Goal: Task Accomplishment & Management: Complete application form

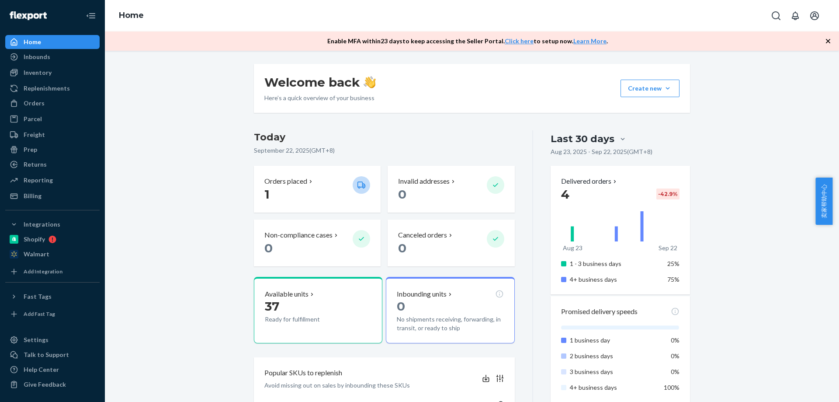
drag, startPoint x: 201, startPoint y: 299, endPoint x: 152, endPoint y: 272, distance: 55.6
click at [200, 301] on div "Welcome back Here’s a quick overview of your business Create new Create new inb…" at bounding box center [471, 406] width 721 height 684
click at [41, 106] on div "Orders" at bounding box center [34, 103] width 21 height 9
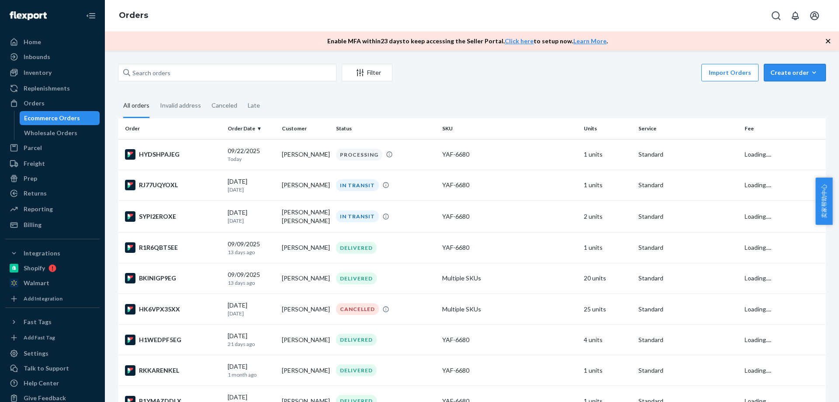
click at [781, 76] on div "Create order" at bounding box center [794, 72] width 49 height 9
click at [785, 92] on span "Ecommerce order" at bounding box center [800, 93] width 54 height 6
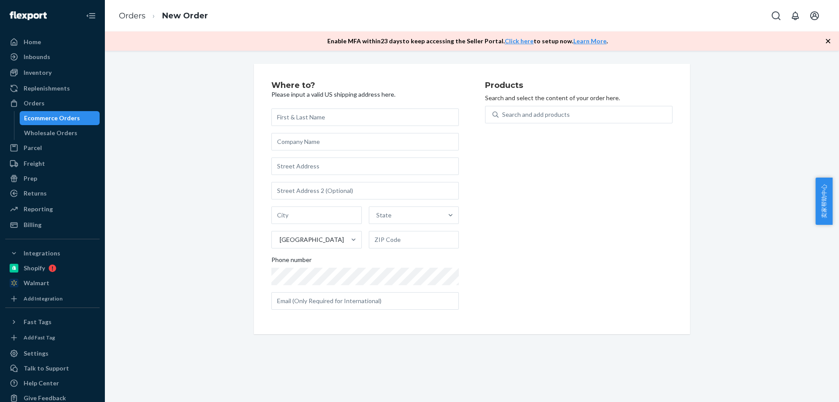
click at [388, 354] on div "Where to? Please input a valid US shipping address here. State United States Ph…" at bounding box center [472, 226] width 734 height 351
click at [569, 126] on div "Search and add products" at bounding box center [578, 120] width 187 height 28
click at [564, 117] on div "Search and add products" at bounding box center [536, 114] width 68 height 9
click at [503, 117] on input "Search and add products" at bounding box center [502, 114] width 1 height 9
paste input "6680"
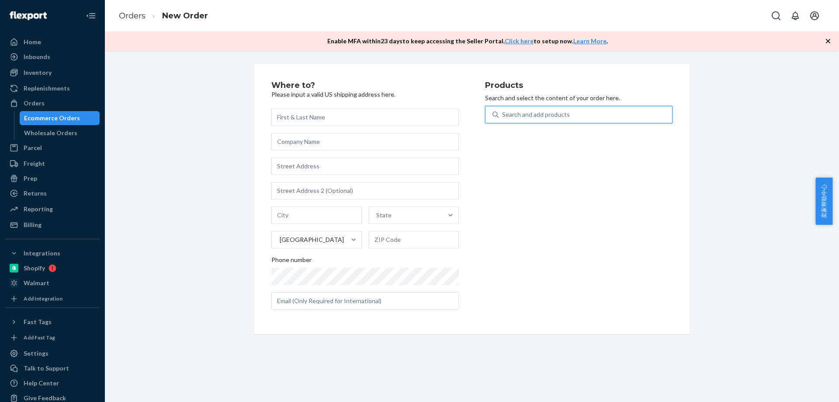
type input "6680"
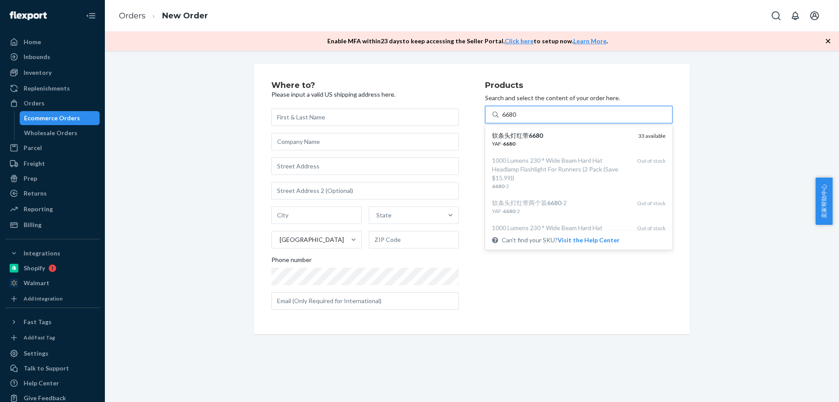
click at [526, 144] on div "YAF- 6680" at bounding box center [561, 143] width 139 height 7
click at [517, 119] on input "6680" at bounding box center [509, 114] width 15 height 9
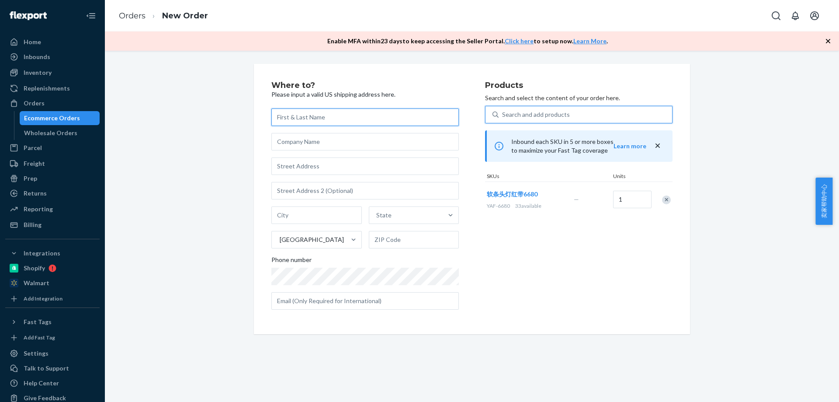
click at [312, 115] on input "text" at bounding box center [364, 116] width 187 height 17
paste input "[PERSON_NAME]"
type input "[PERSON_NAME]"
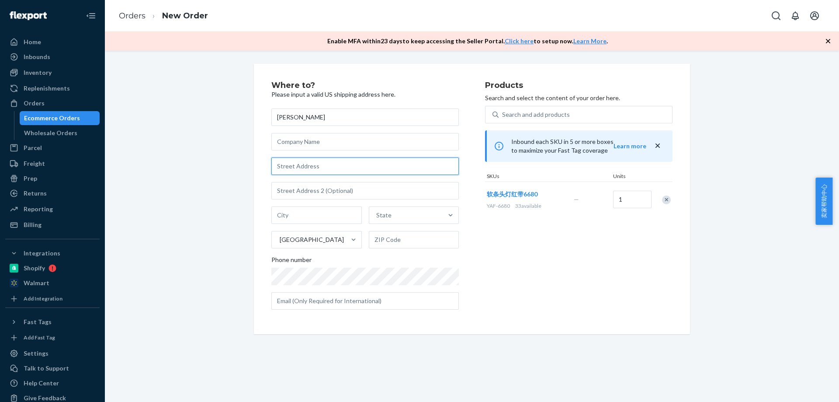
click at [312, 168] on input "text" at bounding box center [364, 165] width 187 height 17
paste input "[STREET_ADDRESS]"
type input "[STREET_ADDRESS]"
click at [612, 253] on div "Products Search and select the content of your order here. Search and add produ…" at bounding box center [578, 198] width 187 height 235
click at [326, 188] on input "text" at bounding box center [364, 190] width 187 height 17
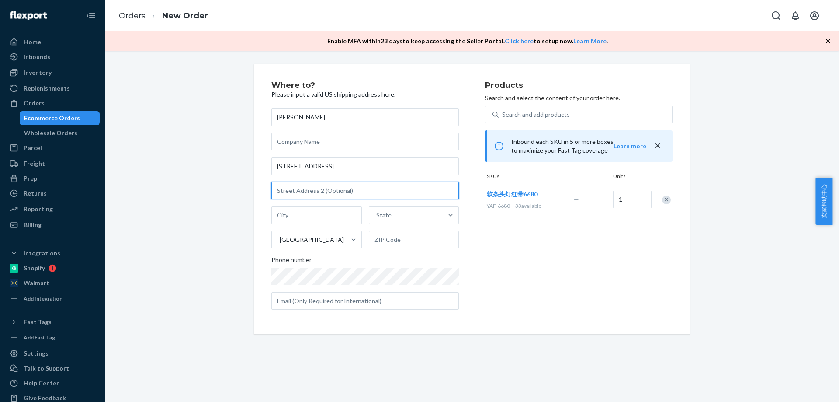
paste input "Terrytown LA 70056"
drag, startPoint x: 333, startPoint y: 195, endPoint x: 312, endPoint y: 194, distance: 20.1
click at [312, 194] on input "Terrytown LA 70056" at bounding box center [364, 190] width 187 height 17
type input "Terrytown LA"
drag, startPoint x: 401, startPoint y: 235, endPoint x: 395, endPoint y: 233, distance: 5.9
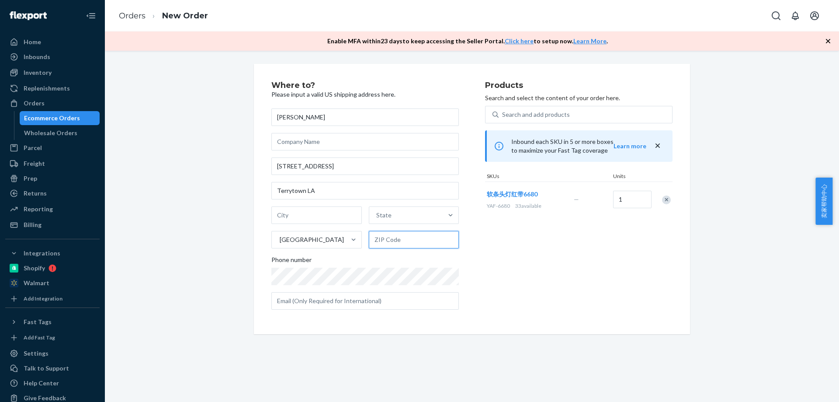
click at [401, 236] on input "text" at bounding box center [414, 239] width 90 height 17
paste input "70056"
type input "70056"
drag, startPoint x: 315, startPoint y: 191, endPoint x: 304, endPoint y: 190, distance: 11.9
click at [304, 190] on input "Terrytown LA" at bounding box center [364, 190] width 187 height 17
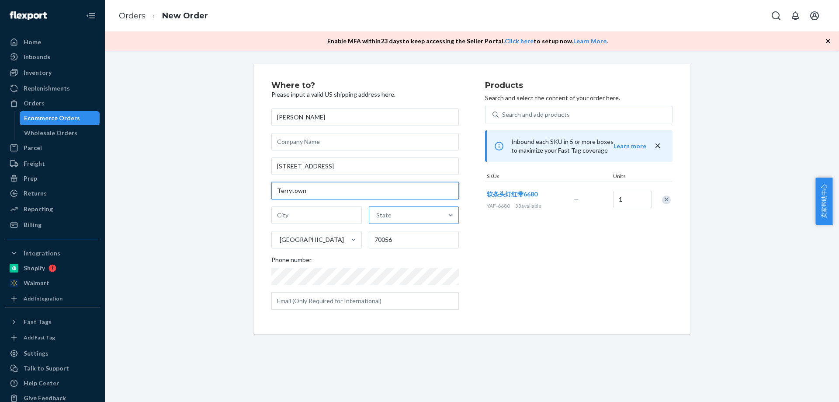
type input "Terrytown"
click at [384, 211] on div "State" at bounding box center [383, 215] width 15 height 9
click at [377, 211] on input "option [US_STATE] focused, 1 of 59. 59 results available. Use Up and Down to ch…" at bounding box center [376, 215] width 1 height 9
paste input "LA"
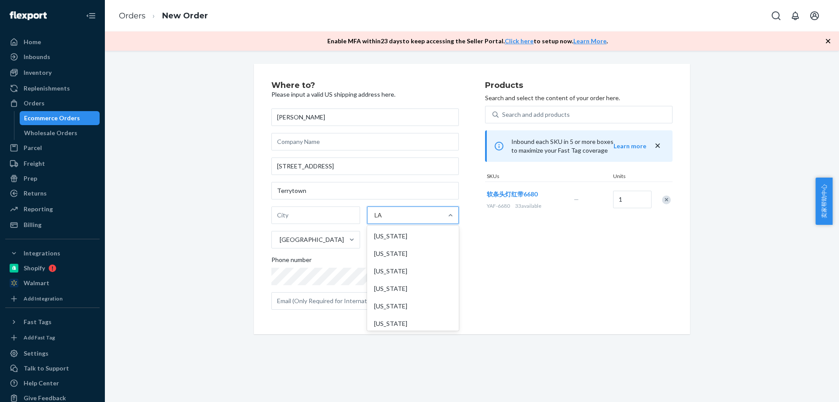
type input "LA"
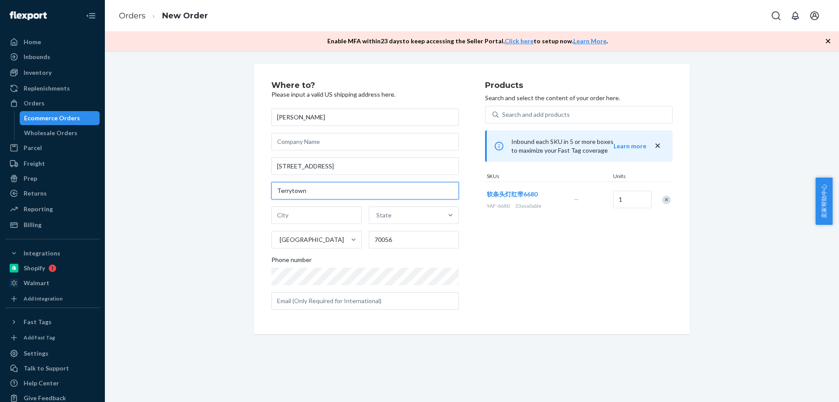
drag, startPoint x: 322, startPoint y: 192, endPoint x: 254, endPoint y: 192, distance: 68.6
click at [254, 192] on div "Where to? Please input a valid US shipping address here. [PERSON_NAME] [STREET_…" at bounding box center [472, 199] width 436 height 270
click at [302, 217] on input "text" at bounding box center [316, 214] width 90 height 17
paste input "Terrytown"
type input "Terrytown"
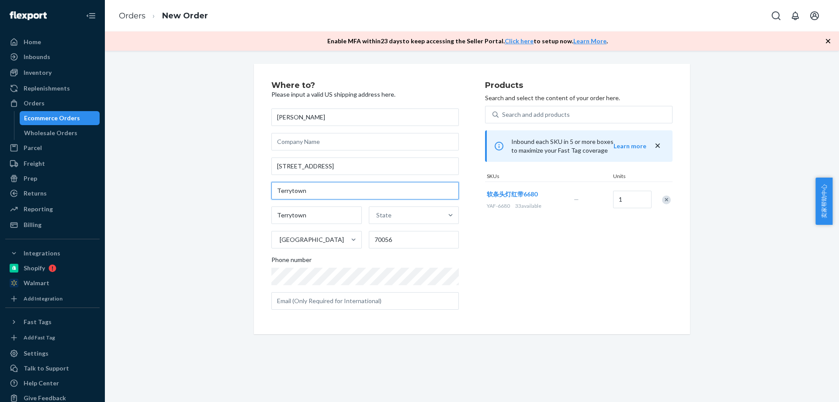
drag, startPoint x: 316, startPoint y: 188, endPoint x: 228, endPoint y: 196, distance: 88.6
click at [228, 196] on div "Where to? Please input a valid US shipping address here. [PERSON_NAME] [STREET_…" at bounding box center [471, 199] width 721 height 270
click at [617, 248] on div "Products Search and select the content of your order here. Search and add produ…" at bounding box center [578, 198] width 187 height 235
click at [667, 301] on div "Products Search and select the content of your order here. Search and add produ…" at bounding box center [578, 198] width 187 height 235
click at [509, 277] on div "Products Search and select the content of your order here. Search and add produ…" at bounding box center [578, 198] width 187 height 235
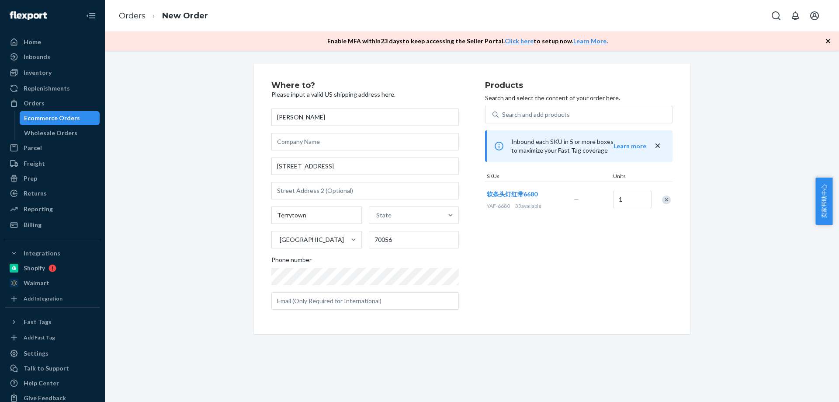
click at [358, 156] on div "[PERSON_NAME] [STREET_ADDRESS] Phone number" at bounding box center [364, 208] width 187 height 201
click at [360, 136] on input "text" at bounding box center [364, 141] width 187 height 17
click at [340, 158] on input "[STREET_ADDRESS]" at bounding box center [364, 165] width 187 height 17
click at [337, 187] on input "text" at bounding box center [364, 190] width 187 height 17
click at [326, 212] on input "Terrytown" at bounding box center [316, 214] width 90 height 17
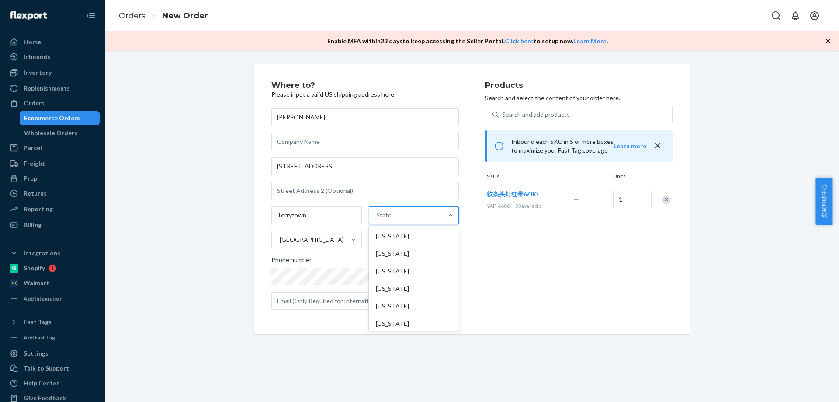
click at [381, 215] on div "State" at bounding box center [383, 215] width 15 height 9
click at [377, 215] on input "option [US_STATE] focused, 1 of 59. 59 results available. Use Up and Down to ch…" at bounding box center [376, 215] width 1 height 9
paste input "LA"
type input "LA"
click at [398, 291] on div "[US_STATE]" at bounding box center [413, 288] width 88 height 17
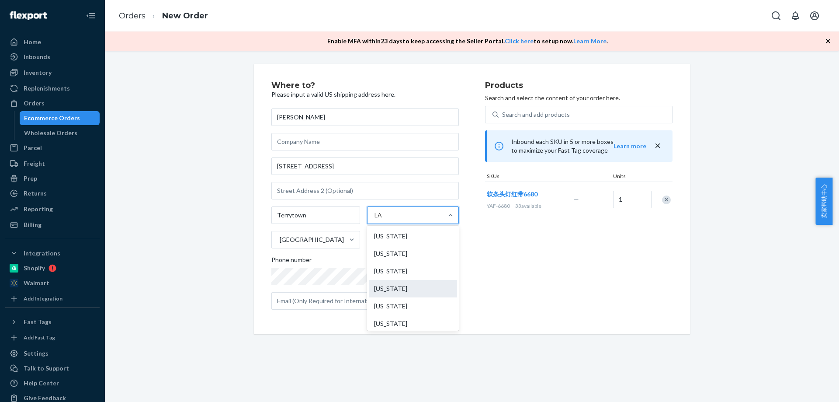
click at [383, 219] on input "LA" at bounding box center [378, 215] width 8 height 9
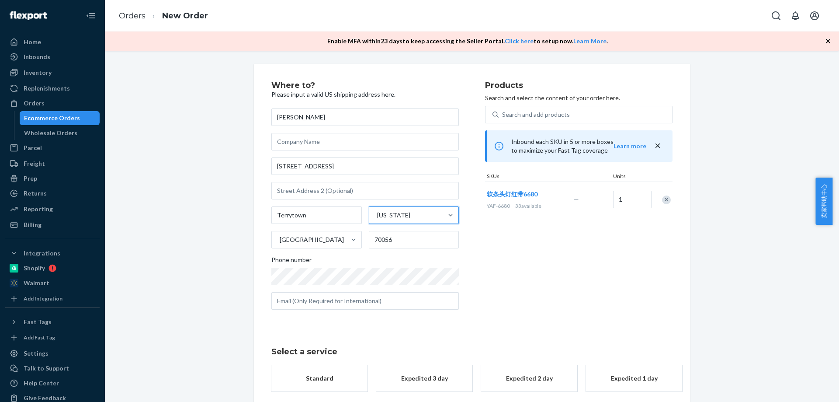
click at [522, 279] on div "Products Search and select the content of your order here. Search and add produ…" at bounding box center [578, 198] width 187 height 235
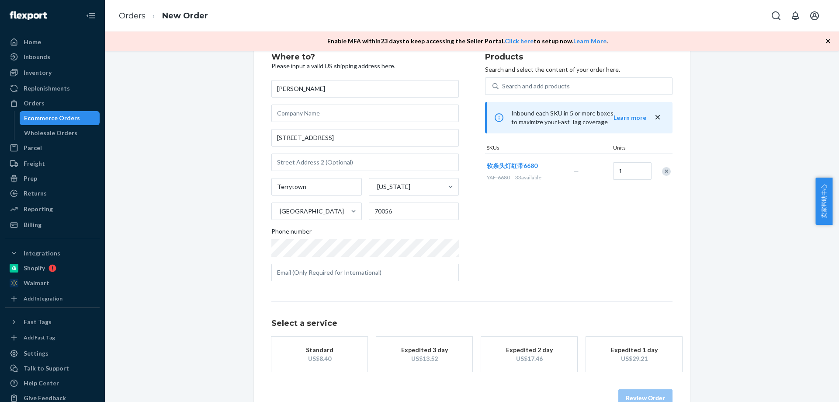
scroll to position [44, 0]
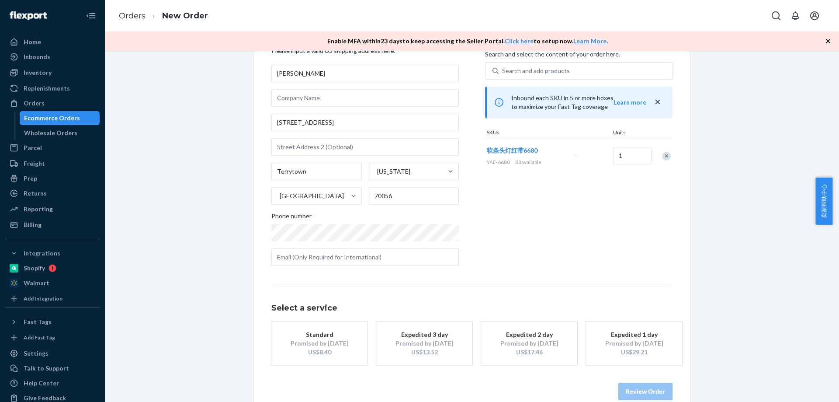
click at [332, 348] on div "US$8.40" at bounding box center [319, 351] width 70 height 9
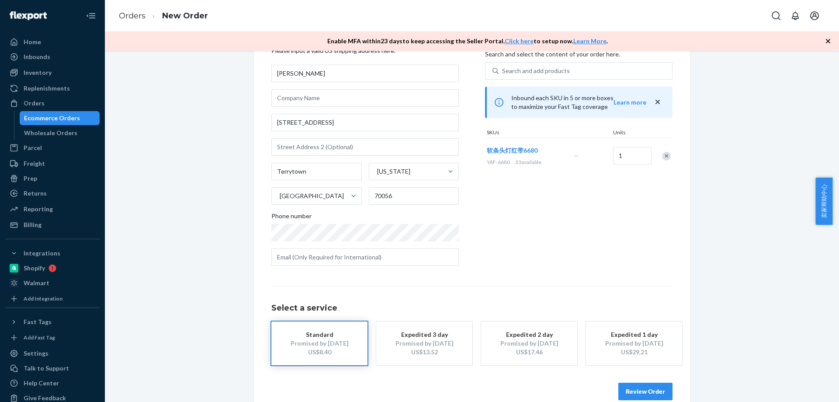
click at [656, 391] on button "Review Order" at bounding box center [645, 390] width 54 height 17
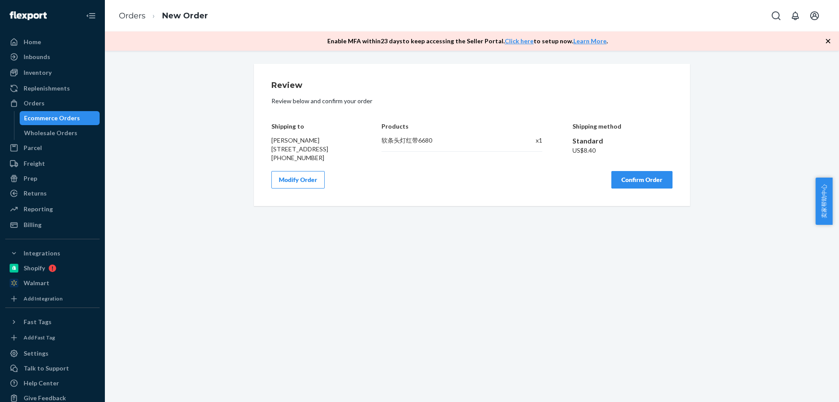
scroll to position [0, 0]
click at [324, 270] on div "Review Review below and confirm your order Shipping to [PERSON_NAME] [STREET_AD…" at bounding box center [472, 226] width 734 height 351
click at [645, 186] on button "Confirm Order" at bounding box center [641, 179] width 61 height 17
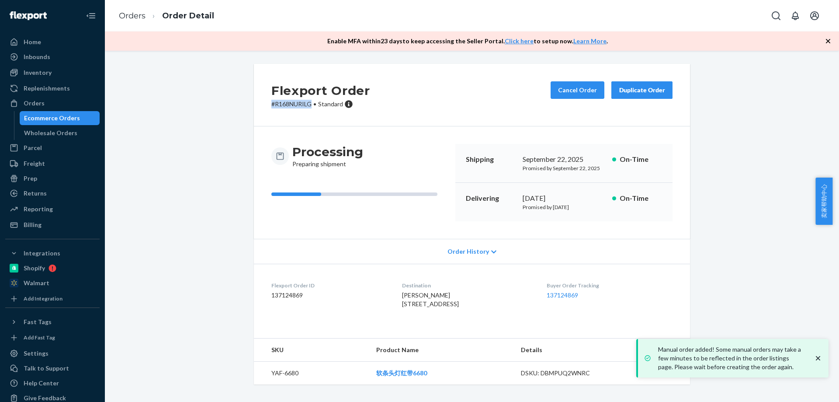
drag, startPoint x: 251, startPoint y: 112, endPoint x: 307, endPoint y: 110, distance: 56.4
click at [307, 110] on div "Flexport Order # R168NURILG • Standard Cancel Order Duplicate Order" at bounding box center [472, 95] width 436 height 62
copy p "# R168NURILG"
